Goal: Task Accomplishment & Management: Manage account settings

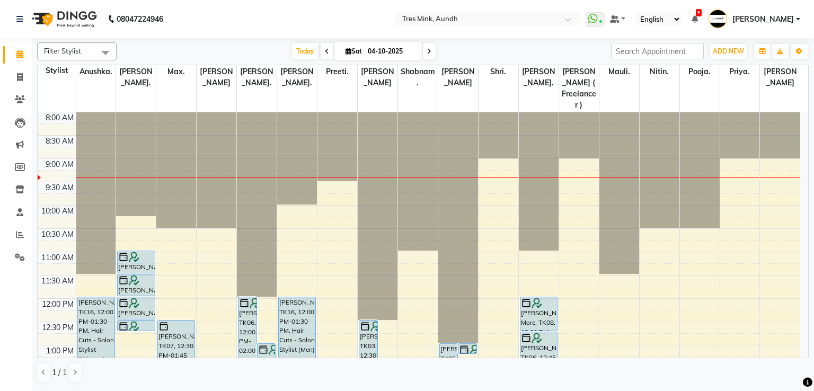
click at [529, 112] on div at bounding box center [539, 112] width 40 height 0
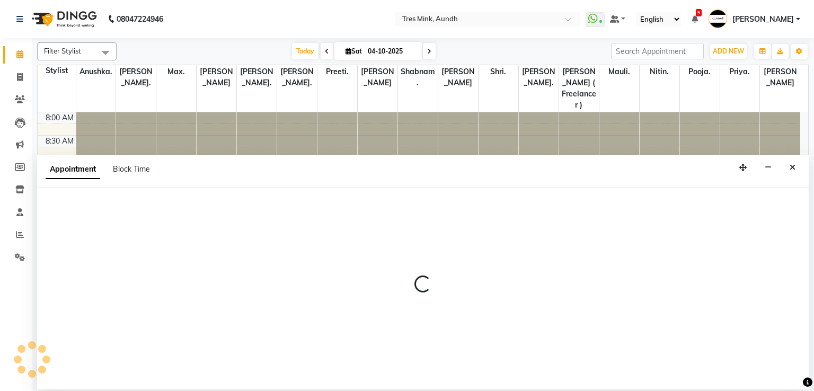
select select "13265"
select select "540"
select select "tentative"
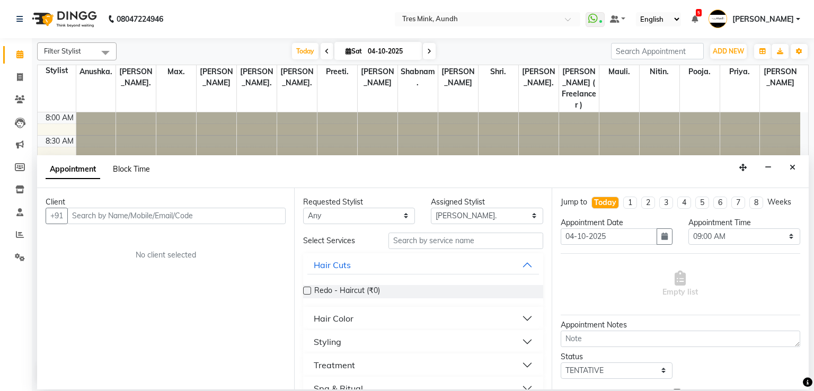
click at [136, 170] on span "Block Time" at bounding box center [131, 169] width 37 height 10
select select "13265"
select select "540"
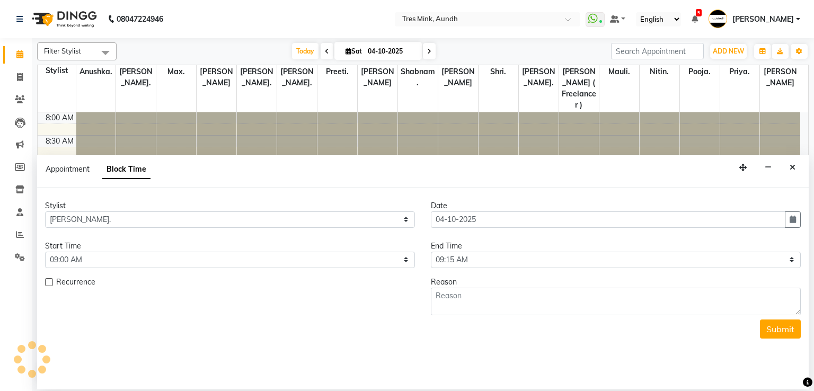
scroll to position [47, 0]
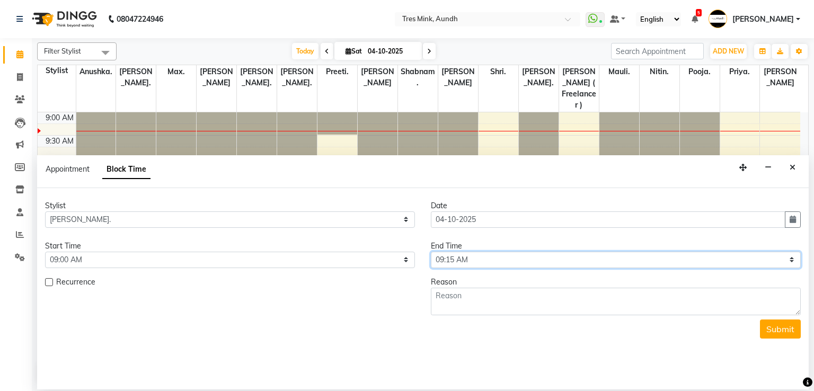
click at [526, 261] on select "Select 09:00 AM 09:15 AM 09:30 AM 09:45 AM 10:00 AM 10:15 AM 10:30 AM 10:45 AM …" at bounding box center [616, 260] width 370 height 16
select select "1260"
click at [431, 252] on select "Select 09:00 AM 09:15 AM 09:30 AM 09:45 AM 10:00 AM 10:15 AM 10:30 AM 10:45 AM …" at bounding box center [616, 260] width 370 height 16
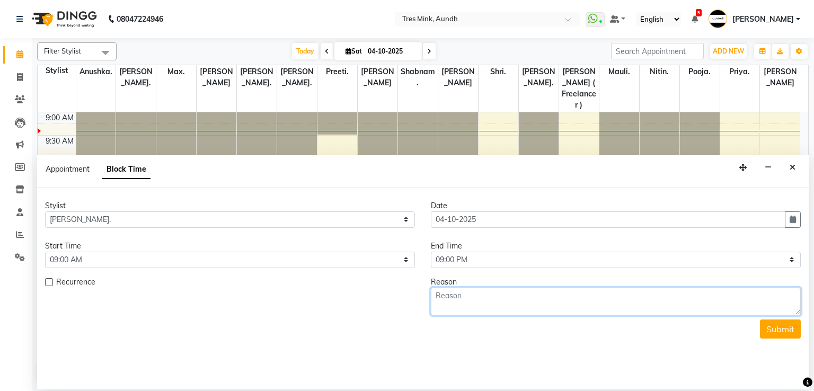
click at [473, 306] on textarea at bounding box center [616, 302] width 370 height 28
type textarea "not well - leave"
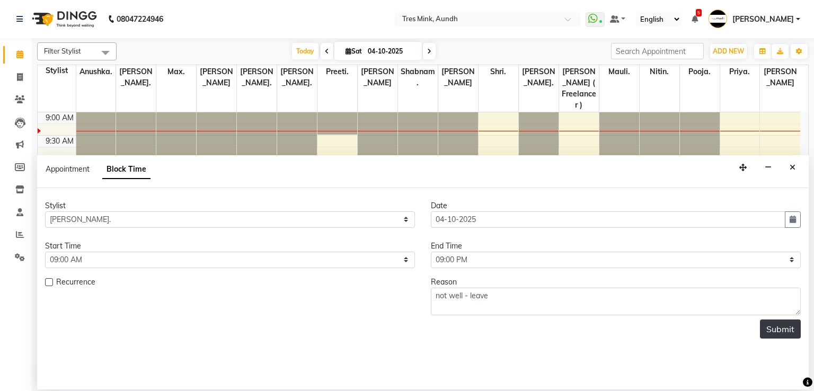
click at [785, 327] on button "Submit" at bounding box center [780, 328] width 41 height 19
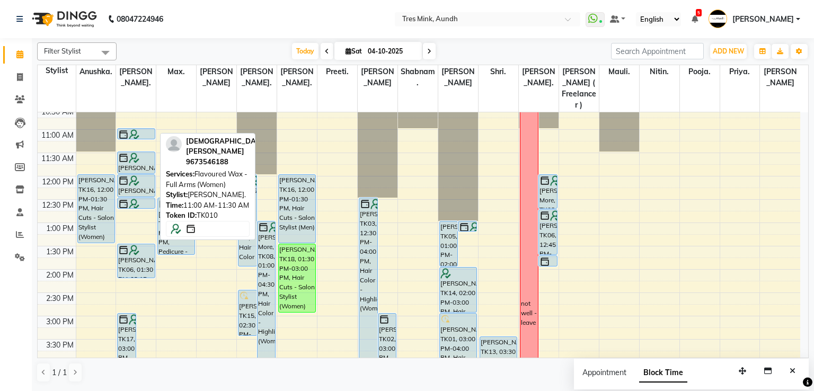
scroll to position [119, 0]
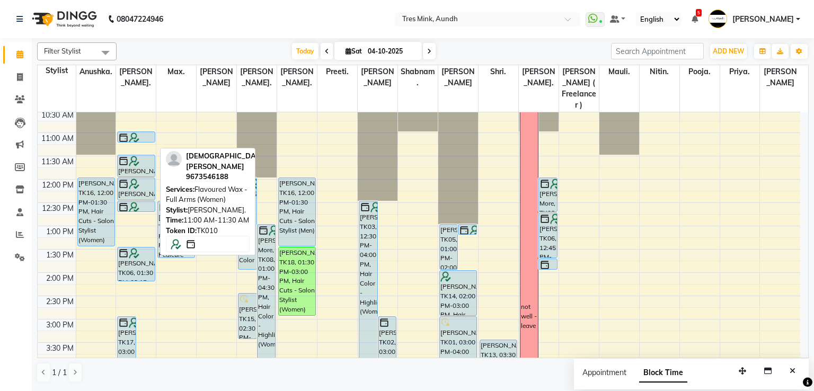
drag, startPoint x: 140, startPoint y: 138, endPoint x: 147, endPoint y: 140, distance: 7.7
click at [147, 140] on div "[PERSON_NAME], TK17, 03:00 PM-04:30 PM, Pedicure - Regular [PERSON_NAME], TK13,…" at bounding box center [136, 319] width 40 height 652
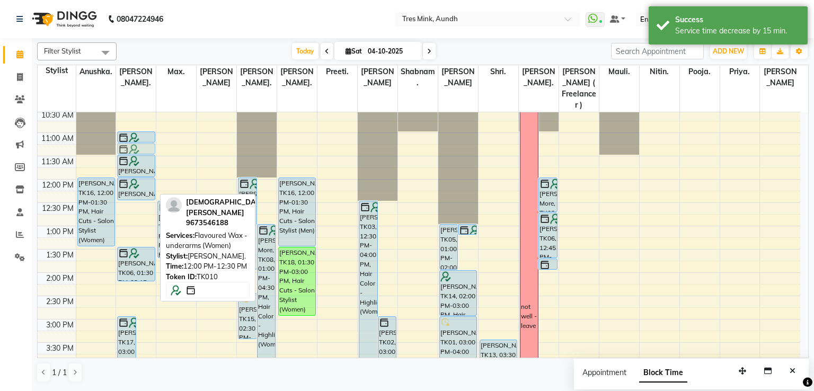
drag, startPoint x: 149, startPoint y: 201, endPoint x: 142, endPoint y: 138, distance: 62.9
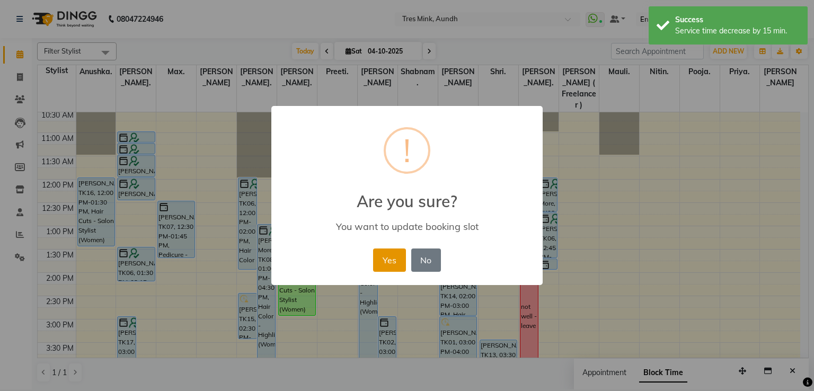
click at [387, 260] on button "Yes" at bounding box center [389, 259] width 32 height 23
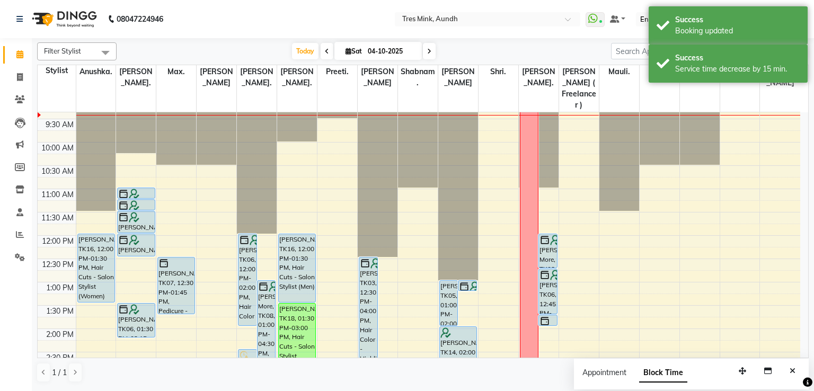
scroll to position [31, 0]
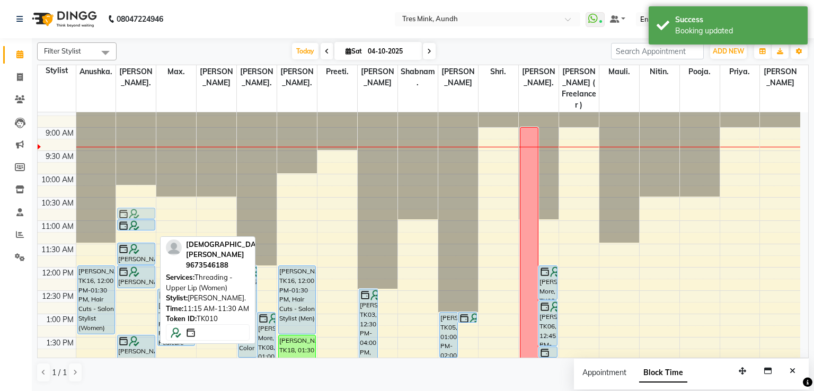
drag, startPoint x: 146, startPoint y: 234, endPoint x: 144, endPoint y: 208, distance: 26.0
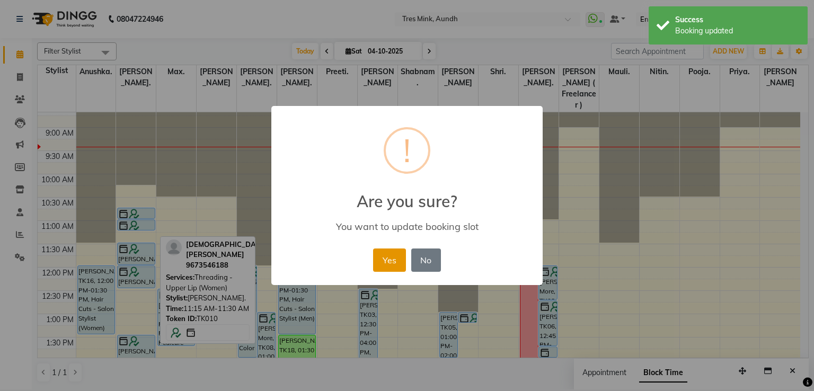
click at [385, 259] on button "Yes" at bounding box center [389, 259] width 32 height 23
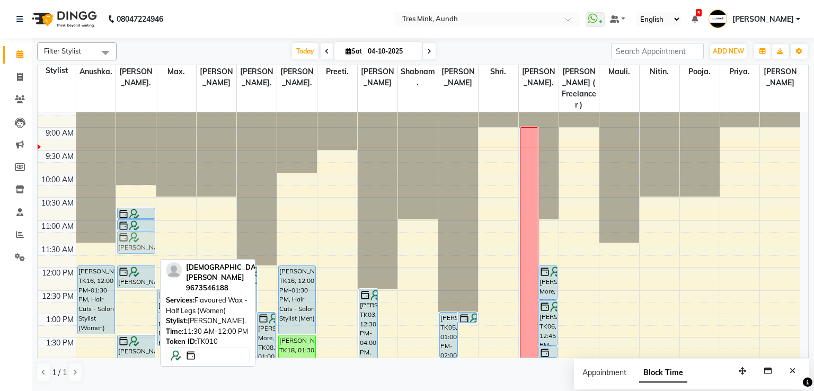
drag, startPoint x: 127, startPoint y: 252, endPoint x: 133, endPoint y: 244, distance: 9.4
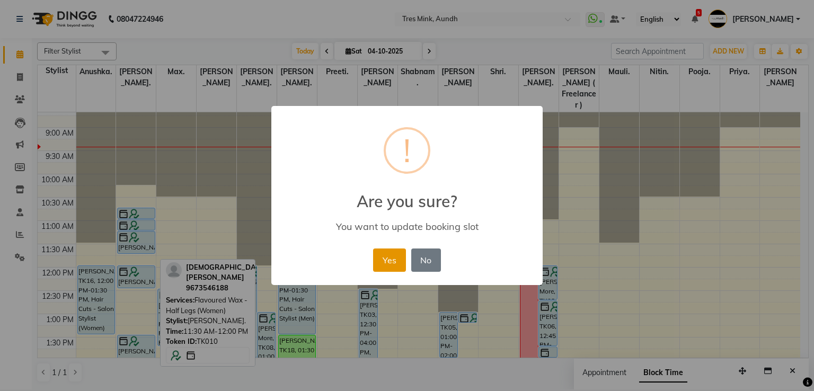
click at [386, 256] on button "Yes" at bounding box center [389, 259] width 32 height 23
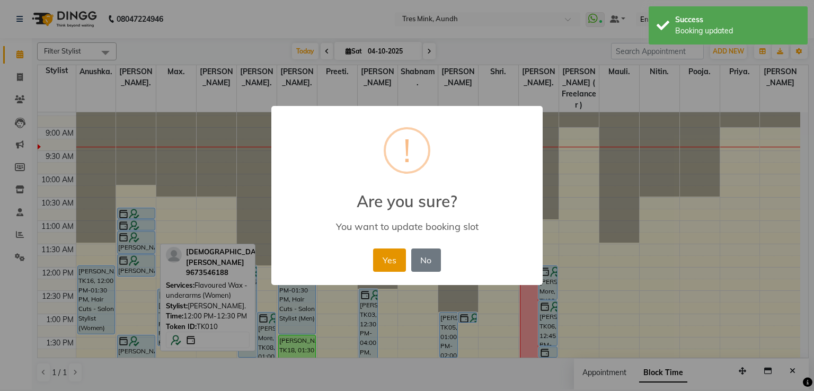
click at [394, 254] on button "Yes" at bounding box center [389, 259] width 32 height 23
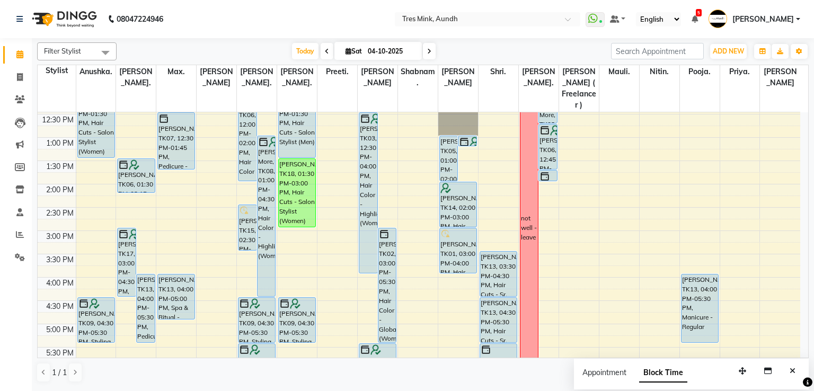
scroll to position [296, 0]
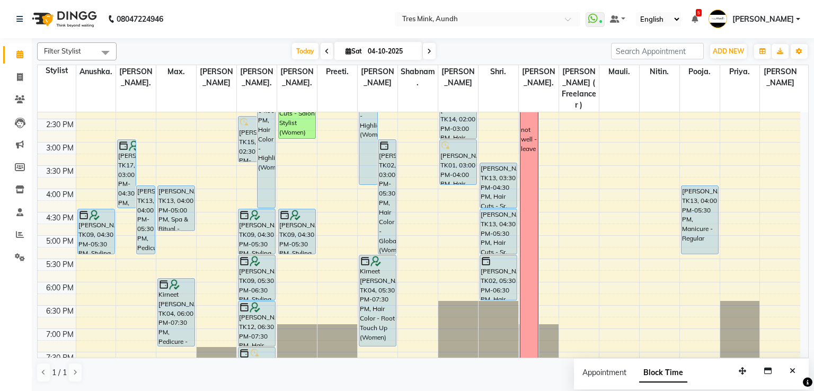
click at [325, 48] on icon at bounding box center [327, 51] width 4 height 6
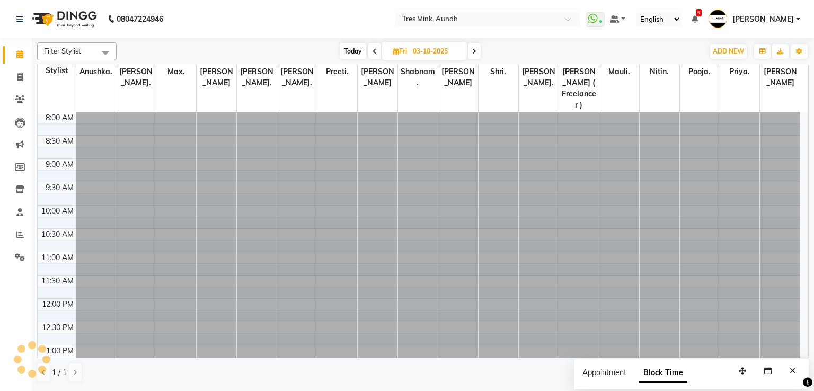
scroll to position [47, 0]
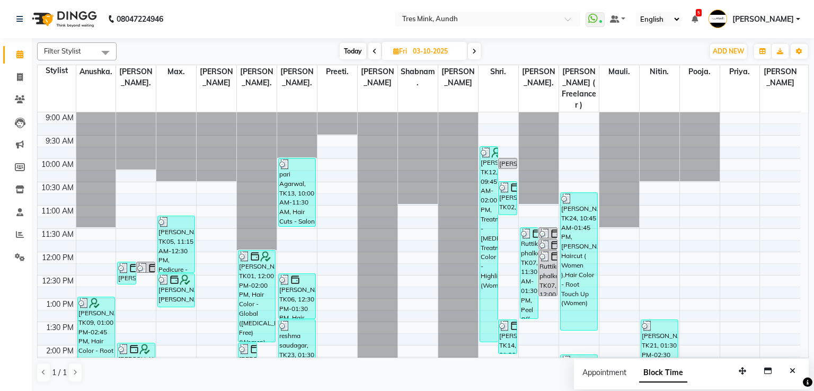
click at [378, 57] on span at bounding box center [374, 51] width 13 height 16
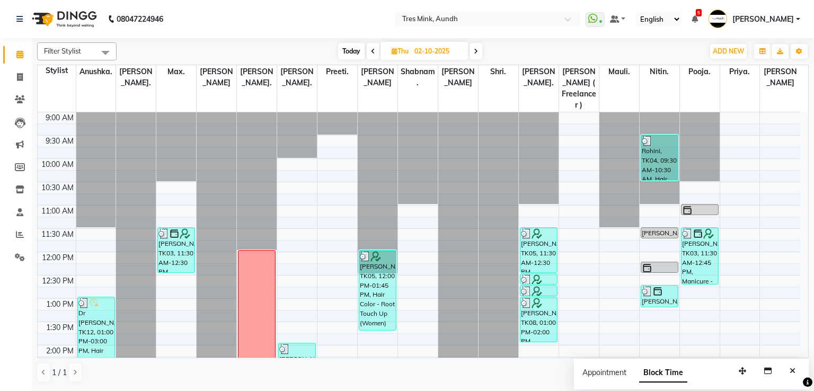
click at [378, 57] on span at bounding box center [373, 51] width 13 height 16
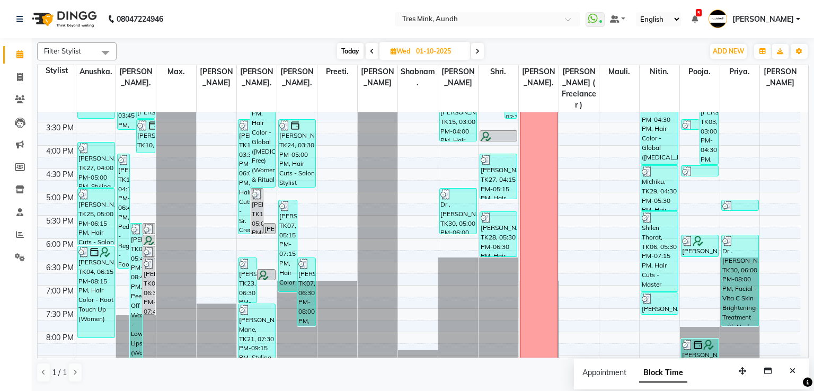
scroll to position [401, 0]
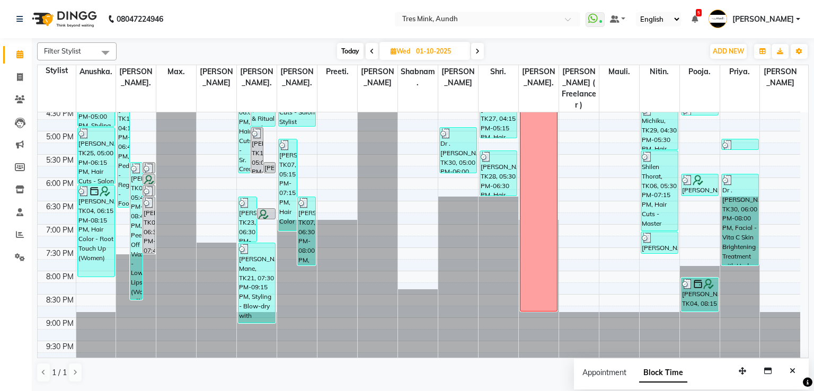
click at [349, 49] on span "Today" at bounding box center [350, 51] width 26 height 16
type input "04-10-2025"
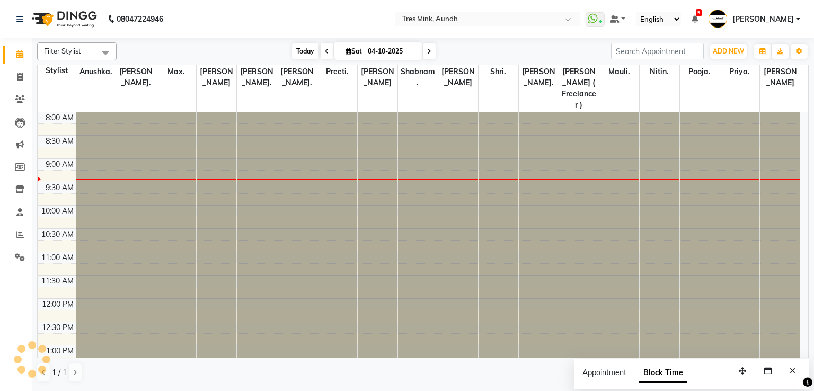
scroll to position [47, 0]
